Goal: Obtain resource: Obtain resource

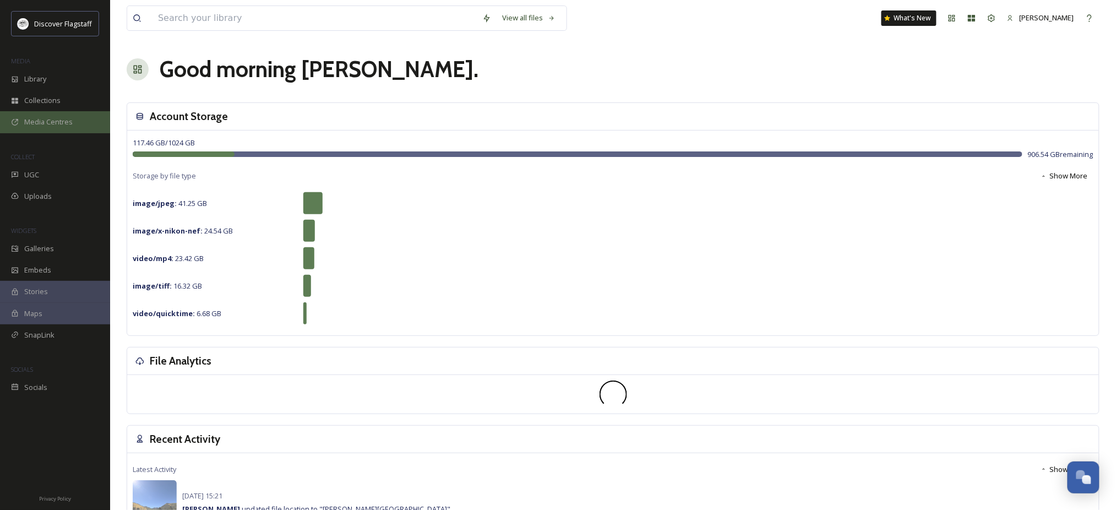
click at [65, 127] on span "Media Centres" at bounding box center [48, 122] width 48 height 10
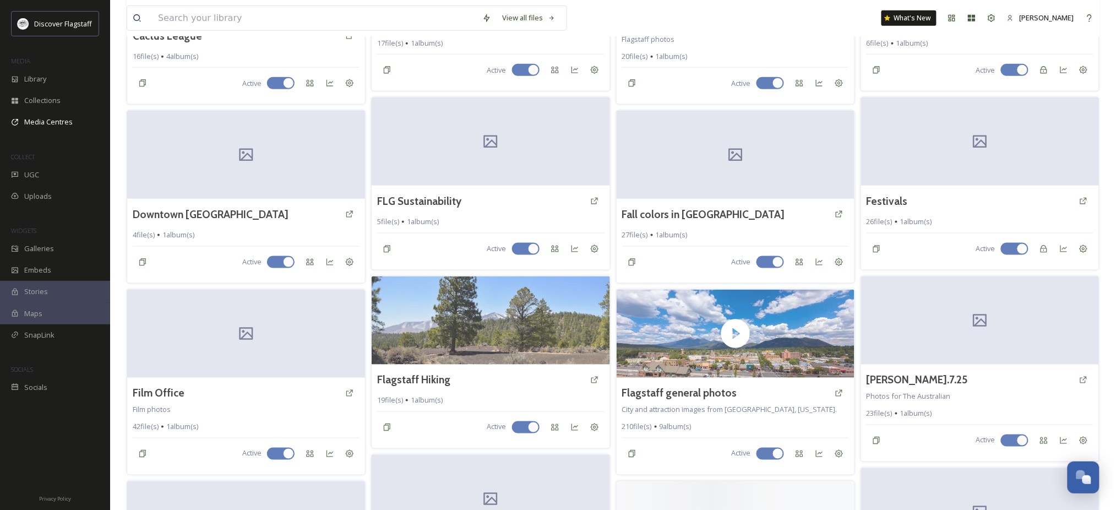
scroll to position [661, 0]
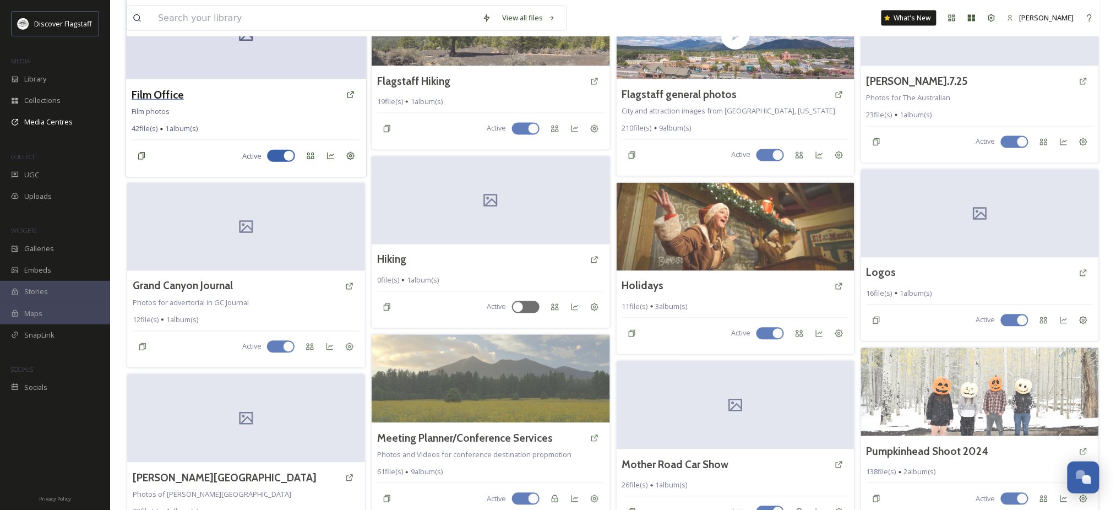
click at [184, 102] on h3 "Film Office" at bounding box center [158, 94] width 52 height 16
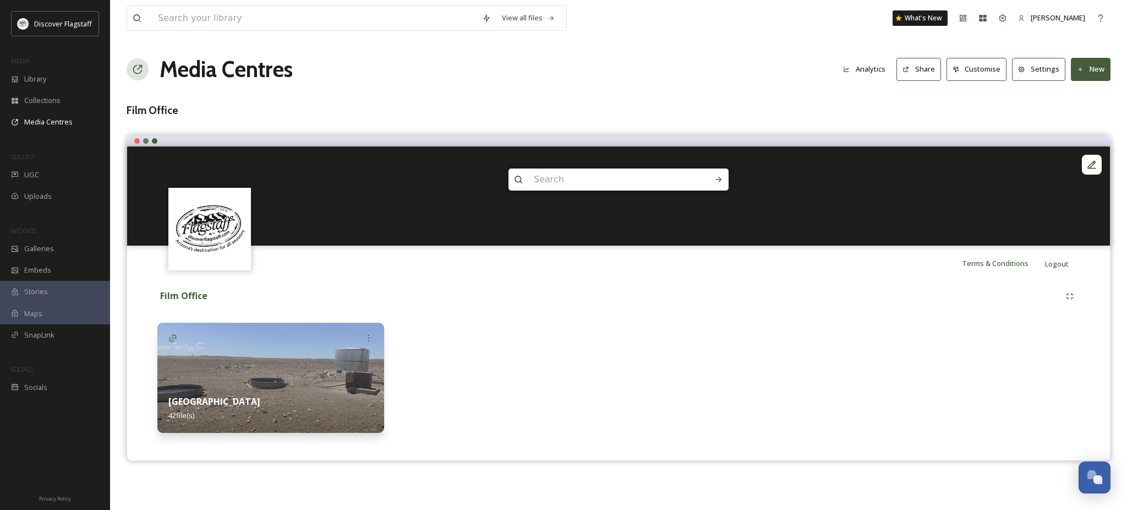
click at [897, 80] on button "Share" at bounding box center [919, 69] width 45 height 23
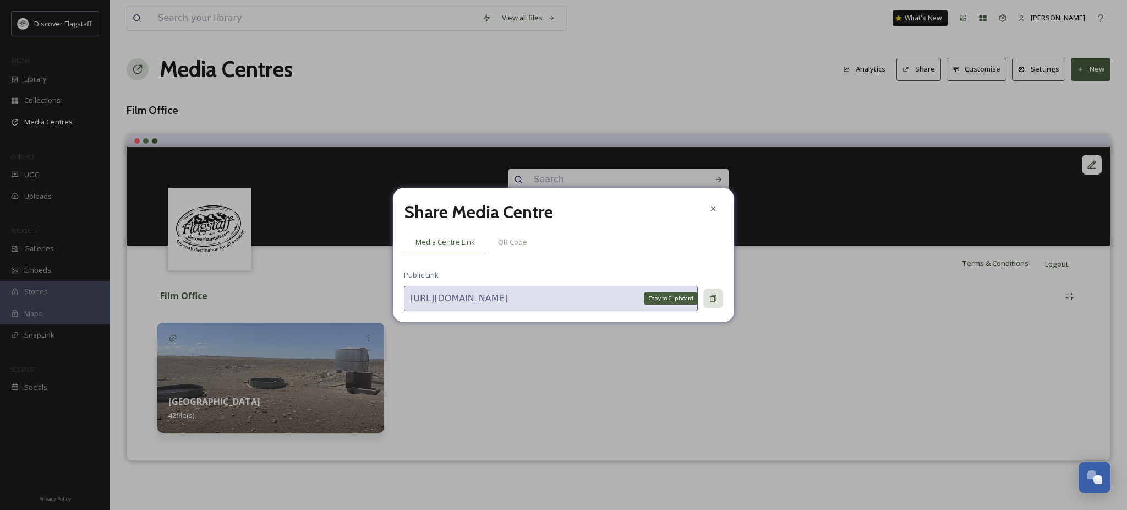
click at [712, 303] on icon at bounding box center [713, 298] width 9 height 9
click at [713, 303] on icon at bounding box center [713, 298] width 9 height 9
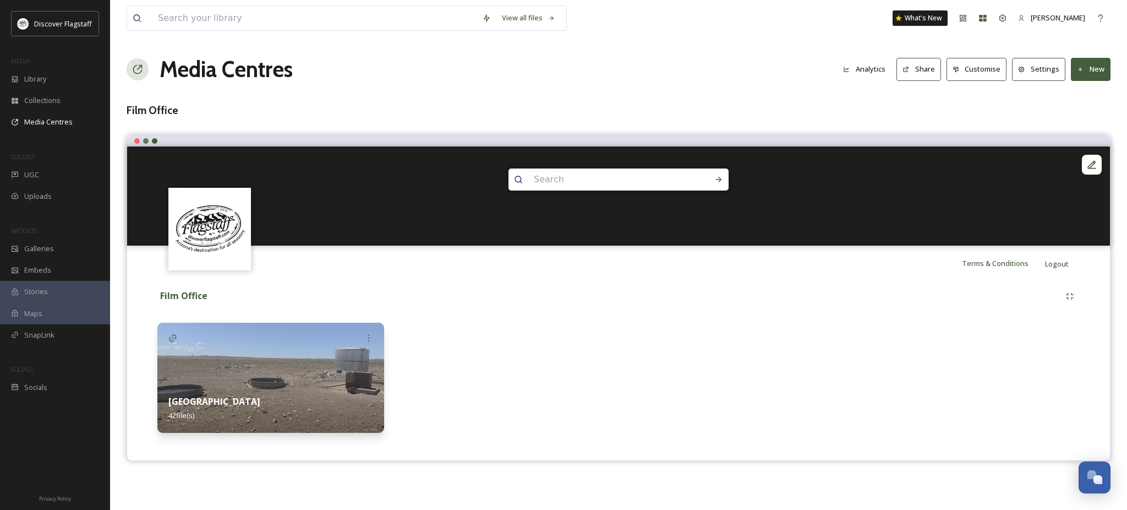
click at [1019, 73] on icon at bounding box center [1022, 69] width 7 height 7
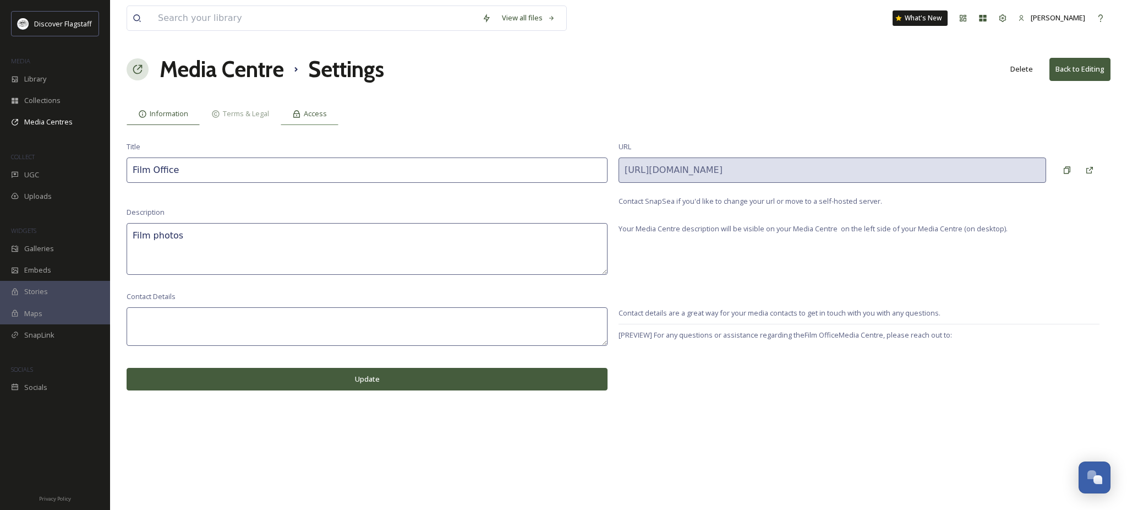
click at [339, 115] on div "Access" at bounding box center [310, 113] width 58 height 23
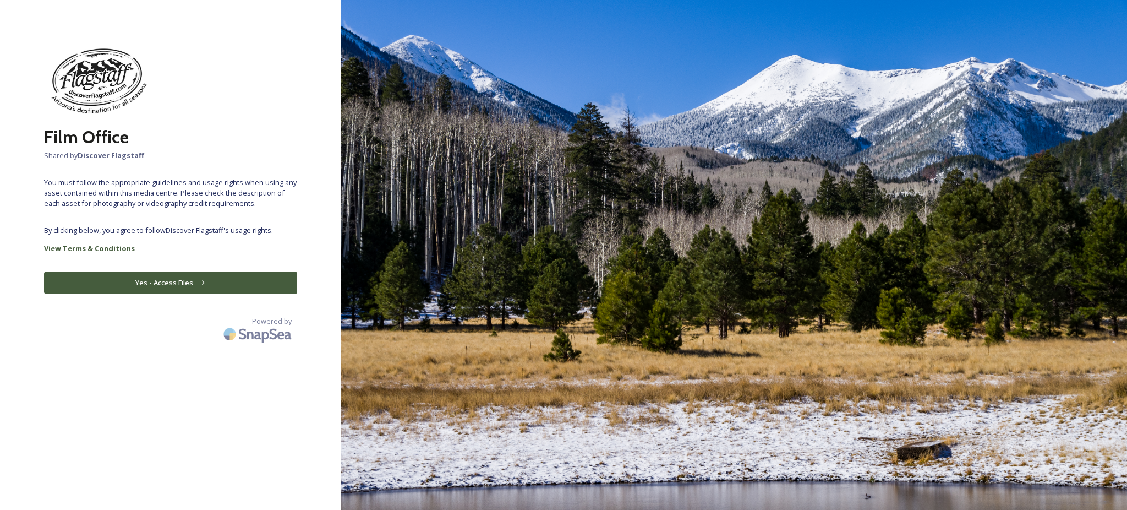
click at [152, 294] on button "Yes - Access Files" at bounding box center [170, 282] width 253 height 23
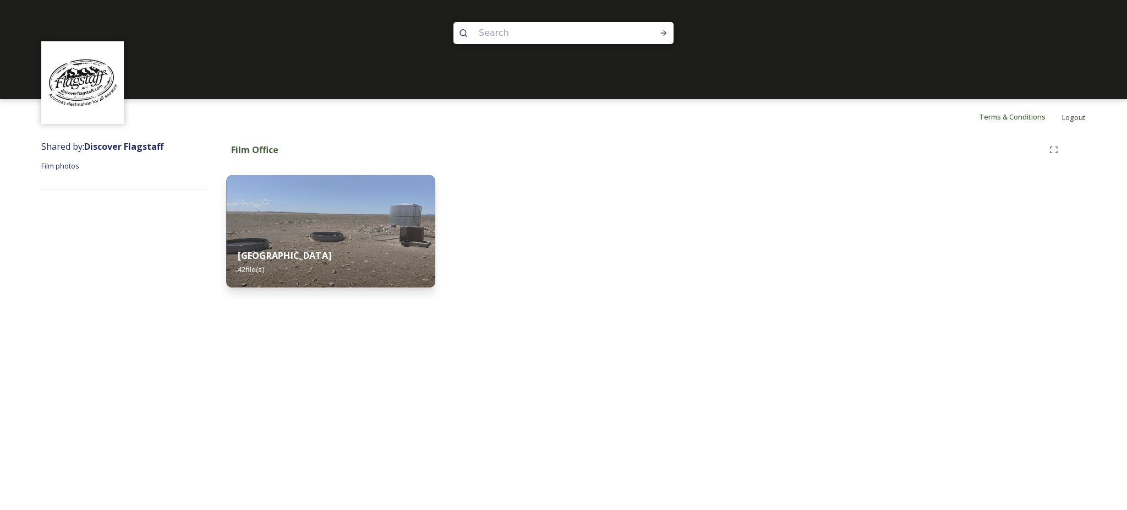
click at [285, 264] on div "Red Gap Ranch 42 file(s)" at bounding box center [330, 262] width 209 height 50
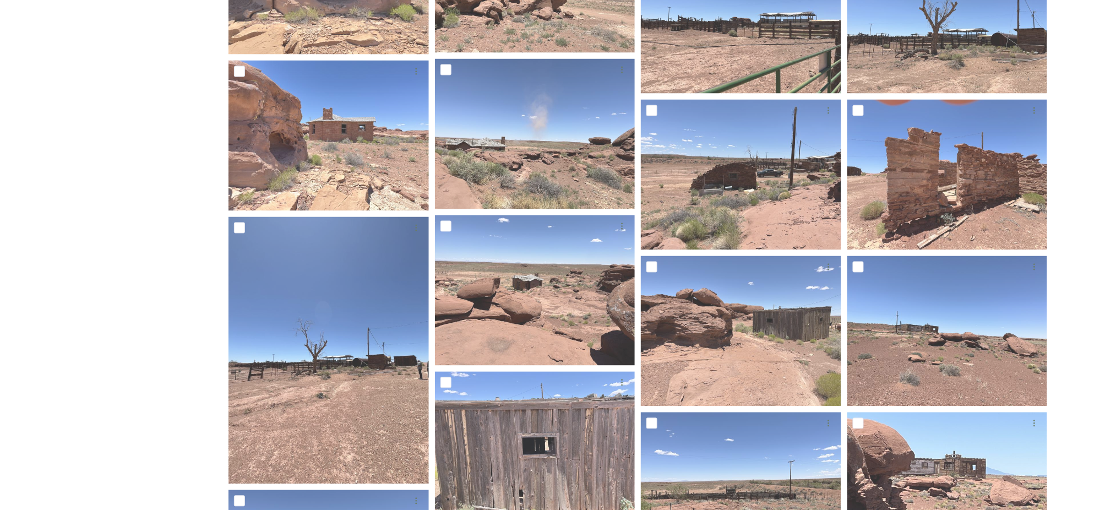
scroll to position [285, 0]
